Goal: Task Accomplishment & Management: Manage account settings

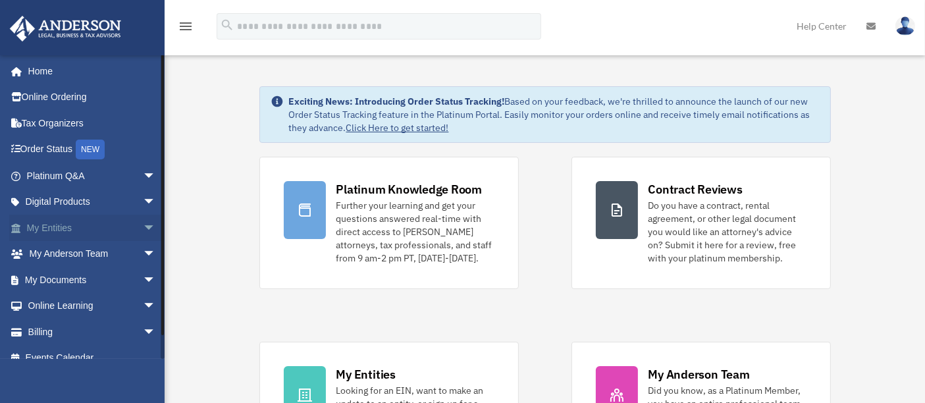
click at [143, 232] on span "arrow_drop_down" at bounding box center [156, 228] width 26 height 27
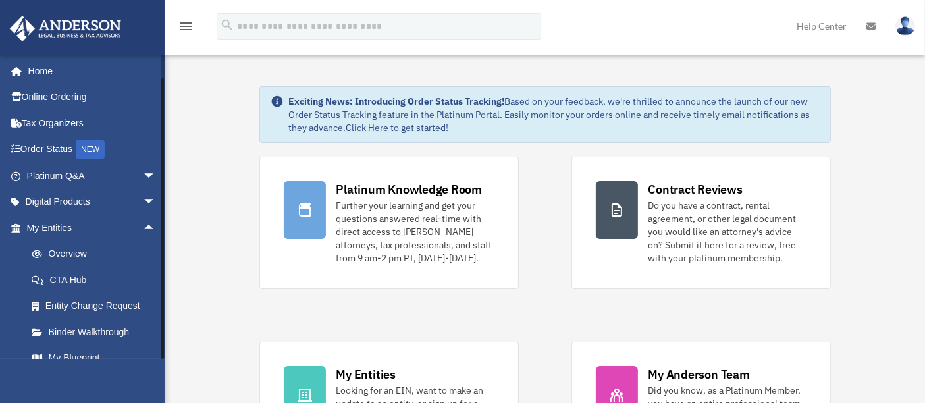
scroll to position [171, 0]
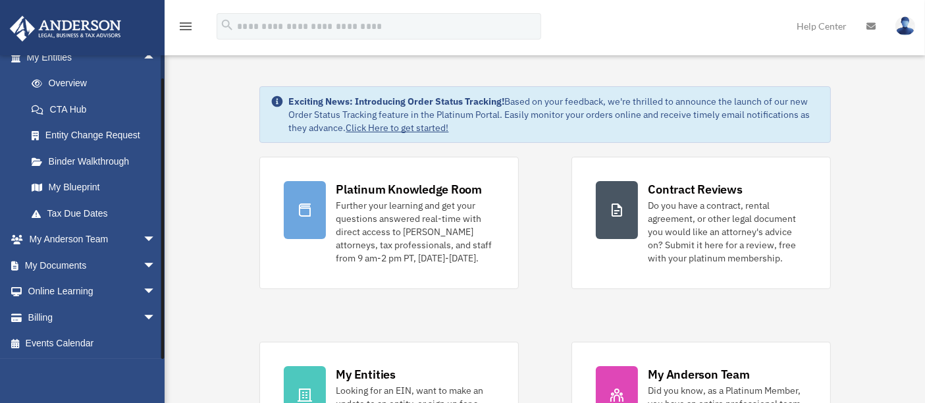
drag, startPoint x: 161, startPoint y: 162, endPoint x: 161, endPoint y: 225, distance: 62.6
click at [161, 225] on div at bounding box center [162, 218] width 3 height 281
click at [80, 190] on link "My Blueprint" at bounding box center [96, 188] width 157 height 26
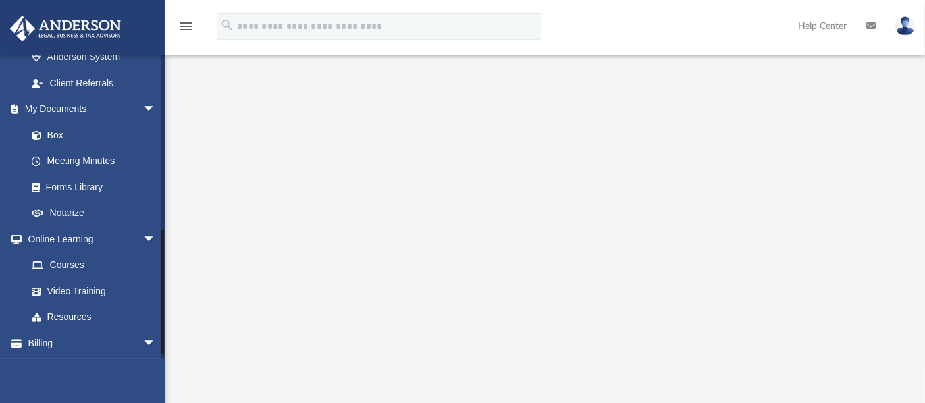
scroll to position [431, 0]
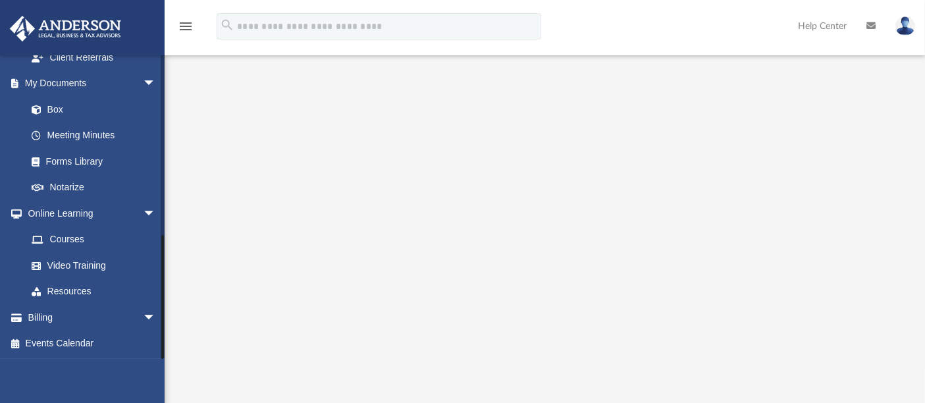
drag, startPoint x: 162, startPoint y: 93, endPoint x: 174, endPoint y: 283, distance: 190.7
click at [174, 283] on div "App bizvistudent@gmail.com Sign Out bizvistudent@gmail.com Home Online Ordering…" at bounding box center [462, 186] width 925 height 568
click at [143, 310] on span "arrow_drop_down" at bounding box center [156, 317] width 26 height 27
click at [77, 341] on link "$ Open Invoices" at bounding box center [96, 344] width 157 height 27
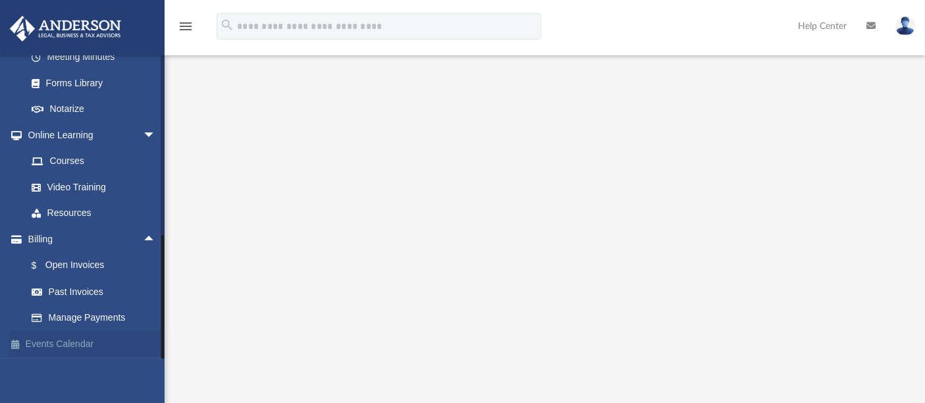
drag, startPoint x: 161, startPoint y: 294, endPoint x: 156, endPoint y: 353, distance: 58.9
click at [156, 353] on div "bizvistudent@gmail.com Sign Out bizvistudent@gmail.com Home Online Ordering Tax…" at bounding box center [82, 207] width 165 height 304
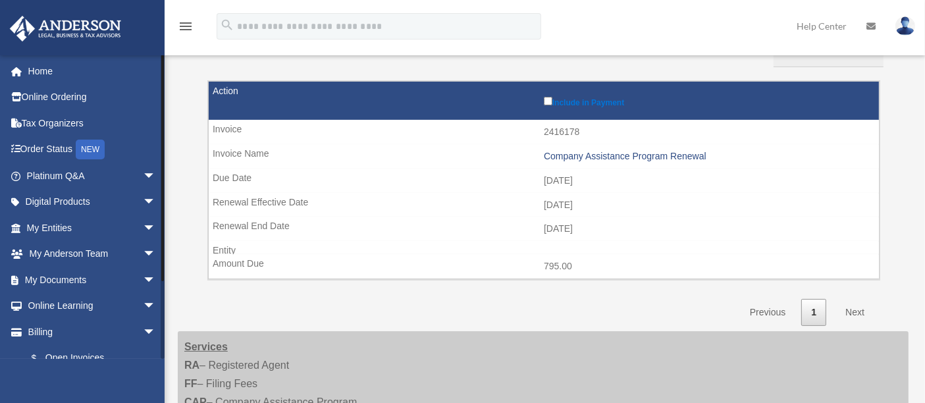
scroll to position [93, 0]
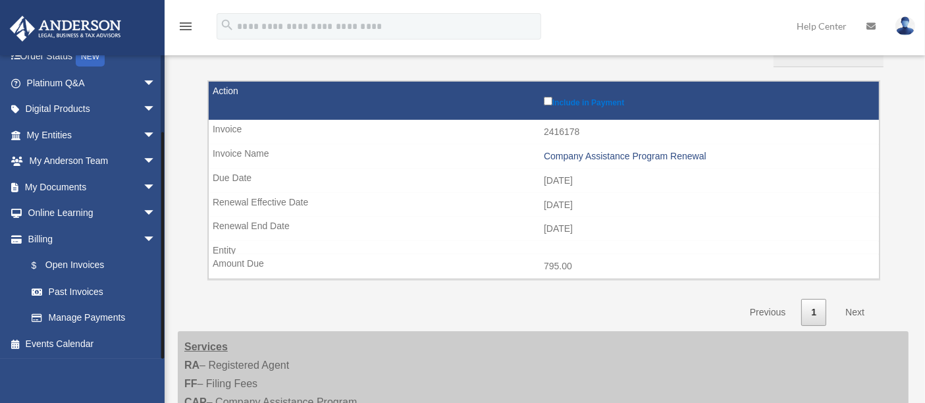
drag, startPoint x: 163, startPoint y: 198, endPoint x: 176, endPoint y: 353, distance: 156.0
click at [176, 353] on div "Open Invoices bizvistudent@gmail.com Sign Out bizvistudent@gmail.com Home Onlin…" at bounding box center [462, 252] width 925 height 732
click at [90, 292] on link "Past Invoices" at bounding box center [96, 292] width 157 height 26
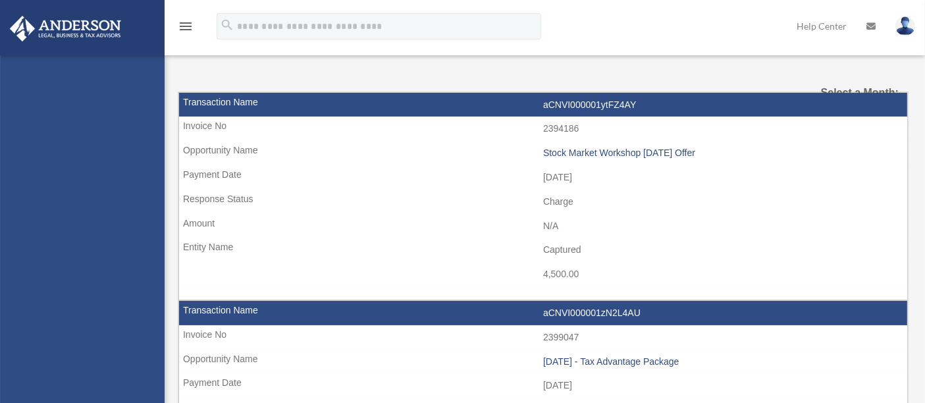
select select
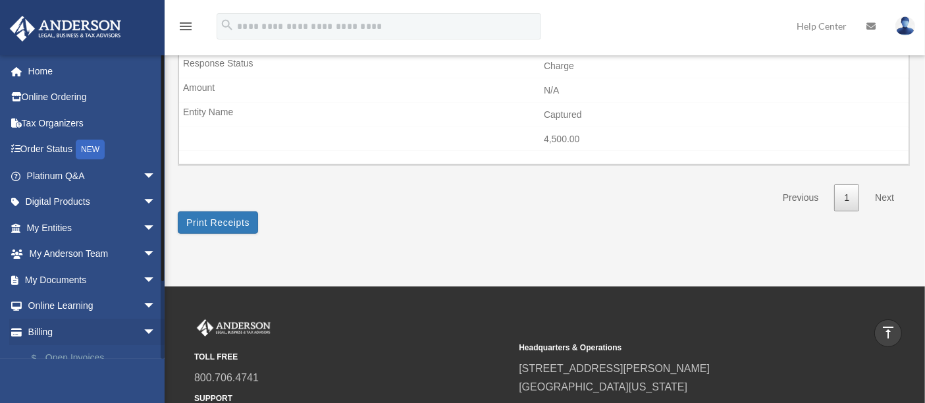
scroll to position [93, 0]
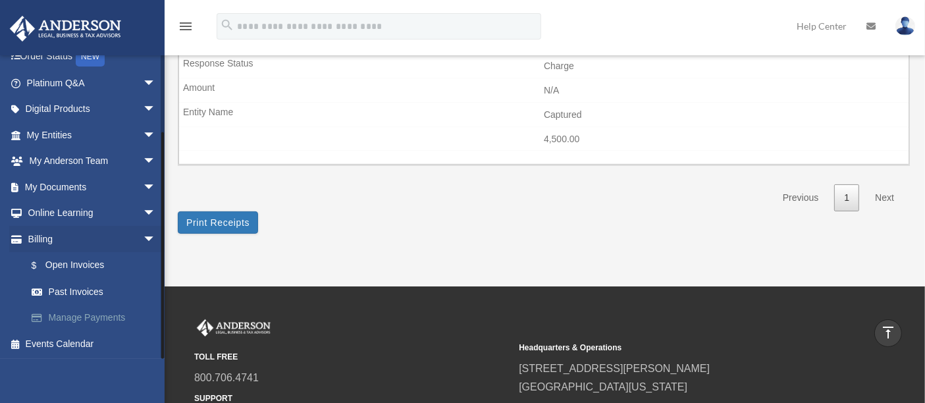
drag, startPoint x: 161, startPoint y: 159, endPoint x: 156, endPoint y: 327, distance: 168.7
click at [156, 327] on div "[EMAIL_ADDRESS][DOMAIN_NAME] Sign Out [EMAIL_ADDRESS][DOMAIN_NAME] Home Online …" at bounding box center [82, 207] width 165 height 304
click at [69, 283] on link "Past Invoices" at bounding box center [96, 292] width 157 height 26
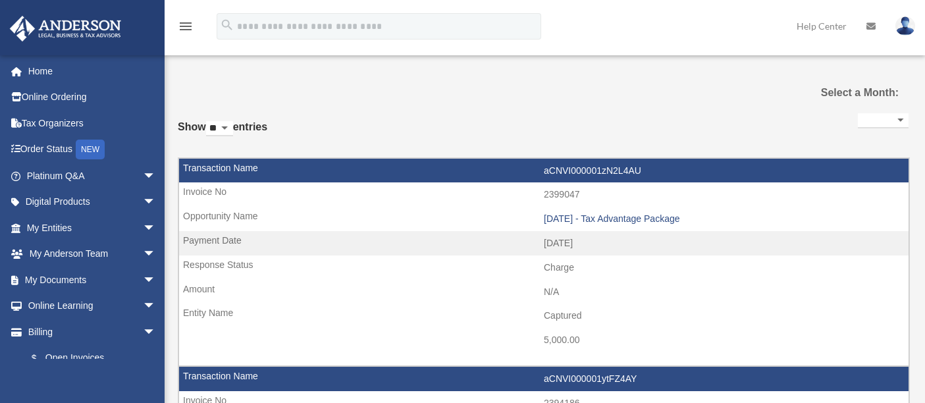
select select
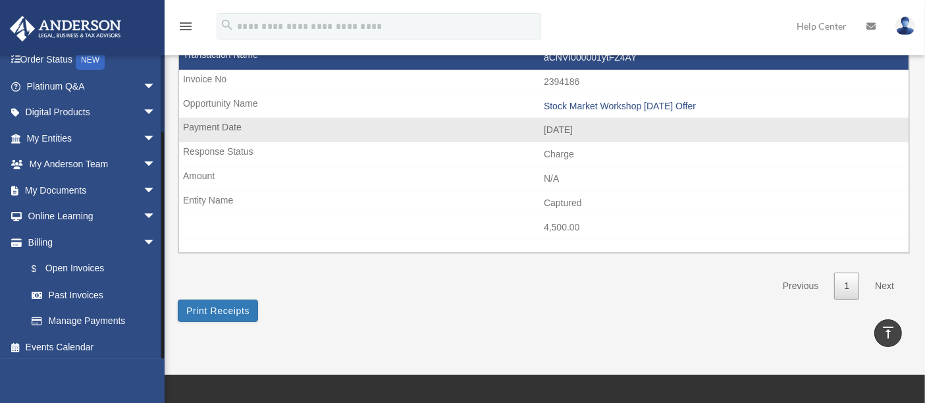
scroll to position [93, 0]
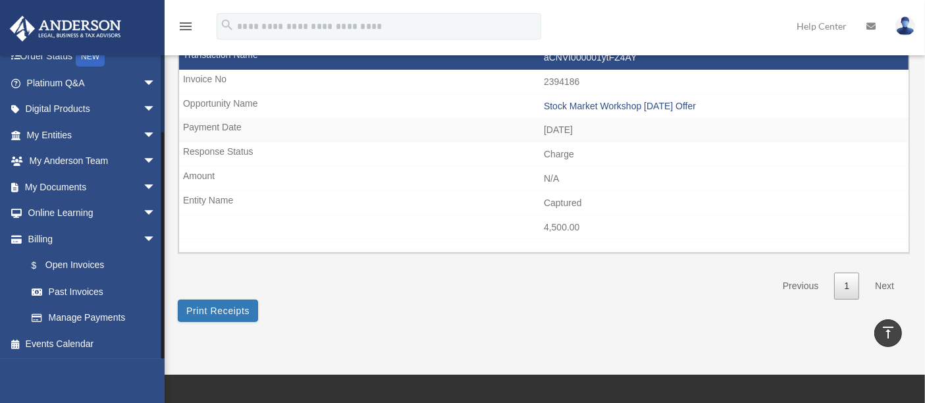
drag, startPoint x: 162, startPoint y: 107, endPoint x: 184, endPoint y: 293, distance: 187.7
click at [184, 293] on div "Past Invoices bizvistudent@gmail.com Sign Out bizvistudent@gmail.com Home Onlin…" at bounding box center [462, 26] width 925 height 622
click at [69, 242] on link "Billing arrow_drop_down" at bounding box center [92, 239] width 167 height 26
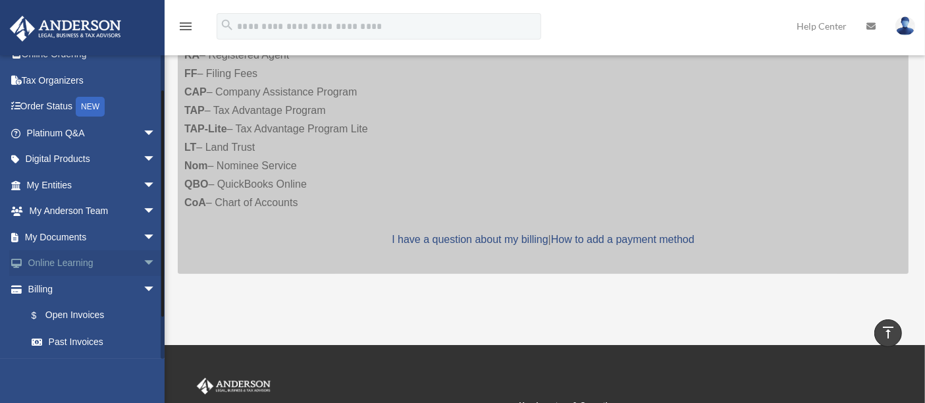
scroll to position [93, 0]
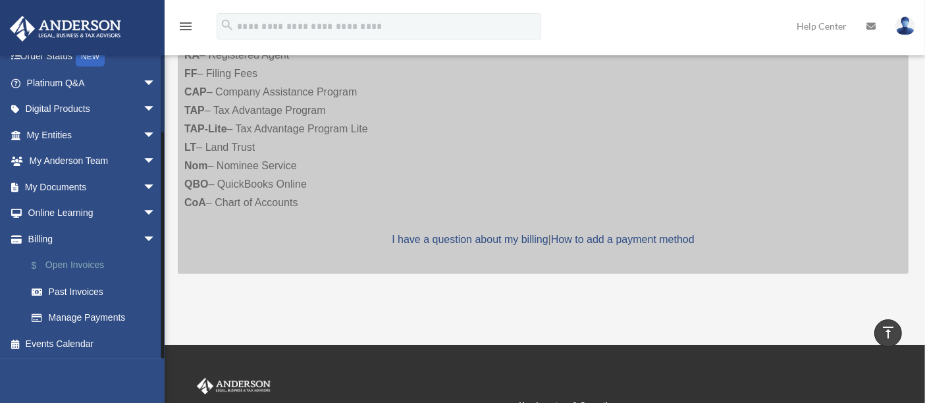
drag, startPoint x: 161, startPoint y: 122, endPoint x: 156, endPoint y: 258, distance: 136.5
click at [156, 258] on div "[EMAIL_ADDRESS][DOMAIN_NAME] Sign Out [EMAIL_ADDRESS][DOMAIN_NAME] Home Online …" at bounding box center [82, 207] width 165 height 304
click at [99, 263] on link "$ Open Invoices" at bounding box center [96, 265] width 157 height 27
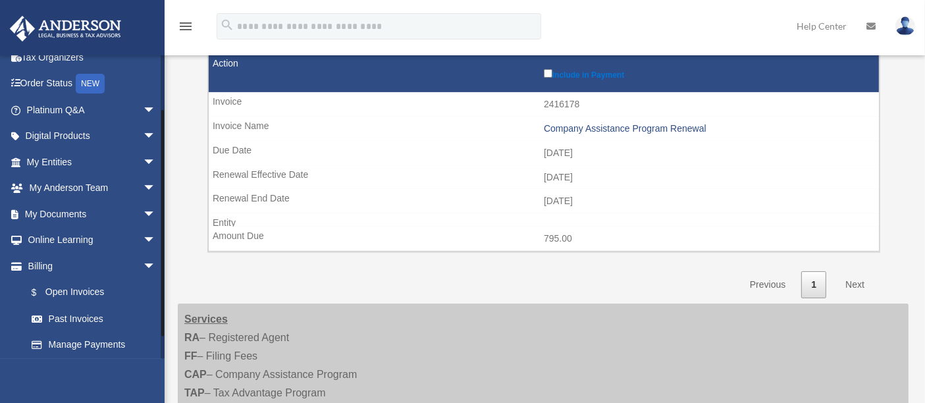
scroll to position [93, 0]
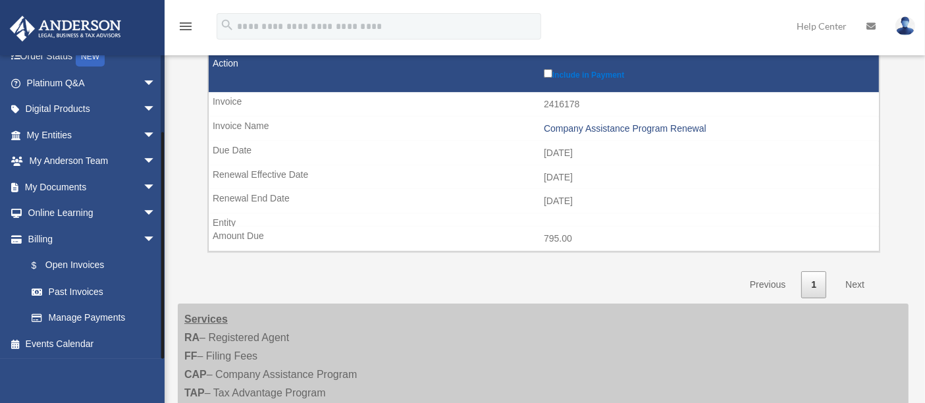
drag, startPoint x: 163, startPoint y: 126, endPoint x: 177, endPoint y: 250, distance: 124.6
click at [177, 250] on div "Open Invoices [EMAIL_ADDRESS][DOMAIN_NAME] Sign Out [EMAIL_ADDRESS][DOMAIN_NAME…" at bounding box center [462, 224] width 925 height 732
click at [81, 296] on link "Past Invoices" at bounding box center [96, 292] width 157 height 26
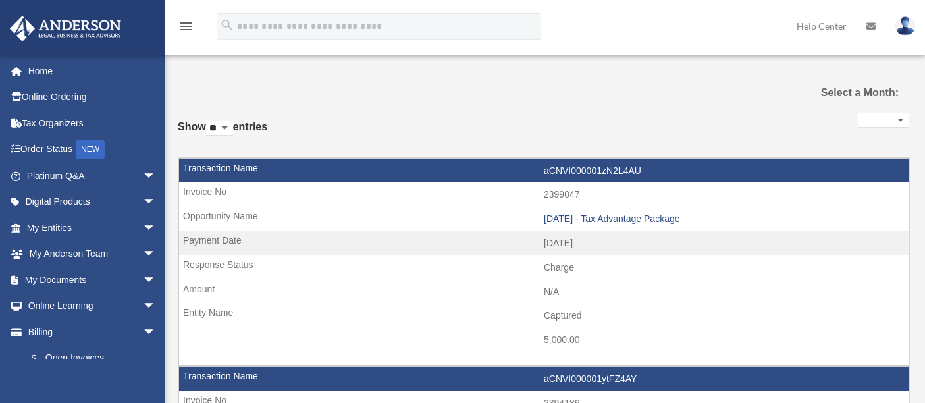
select select
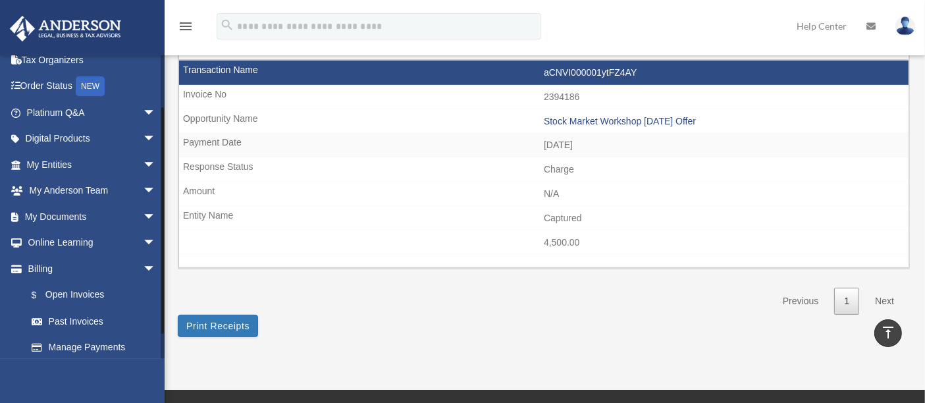
scroll to position [93, 0]
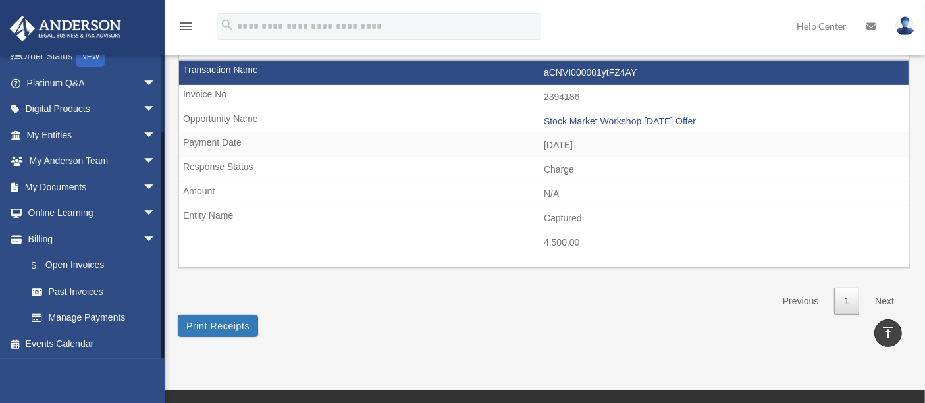
drag, startPoint x: 162, startPoint y: 159, endPoint x: 173, endPoint y: 273, distance: 114.4
click at [173, 273] on div "Past Invoices [EMAIL_ADDRESS][DOMAIN_NAME] Sign Out [EMAIL_ADDRESS][DOMAIN_NAME…" at bounding box center [462, 42] width 925 height 622
